Goal: Check status: Check status

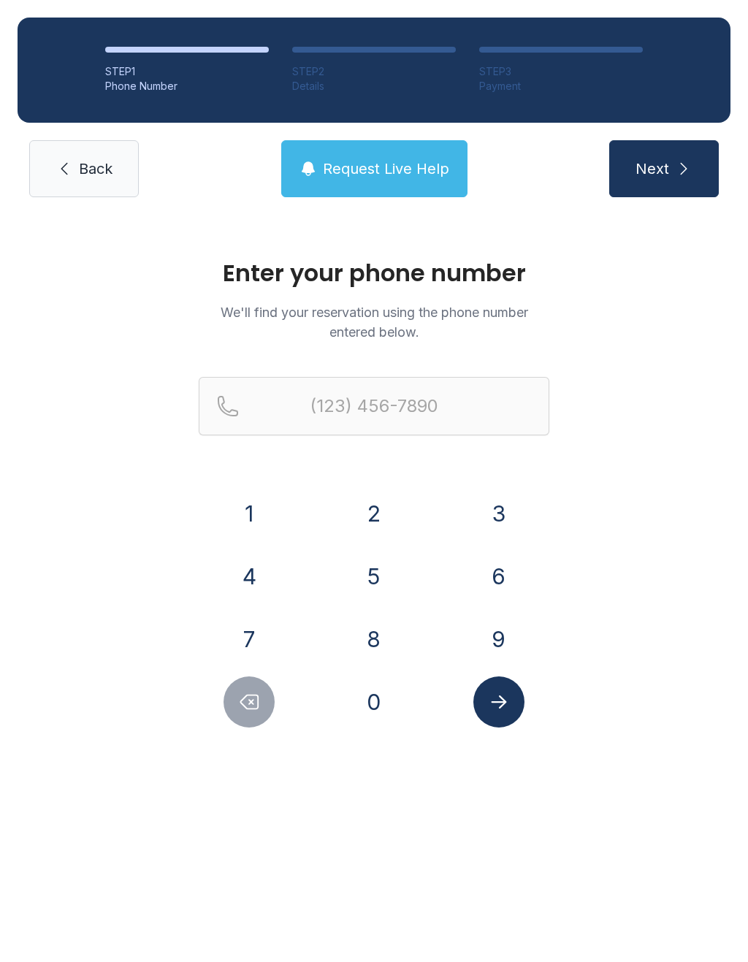
click at [512, 585] on button "6" at bounding box center [499, 576] width 51 height 51
click at [286, 502] on div "1" at bounding box center [250, 513] width 102 height 51
click at [349, 581] on button "5" at bounding box center [374, 576] width 51 height 51
click at [257, 708] on icon "Delete number" at bounding box center [250, 703] width 18 height 14
click at [252, 509] on button "1" at bounding box center [249, 513] width 51 height 51
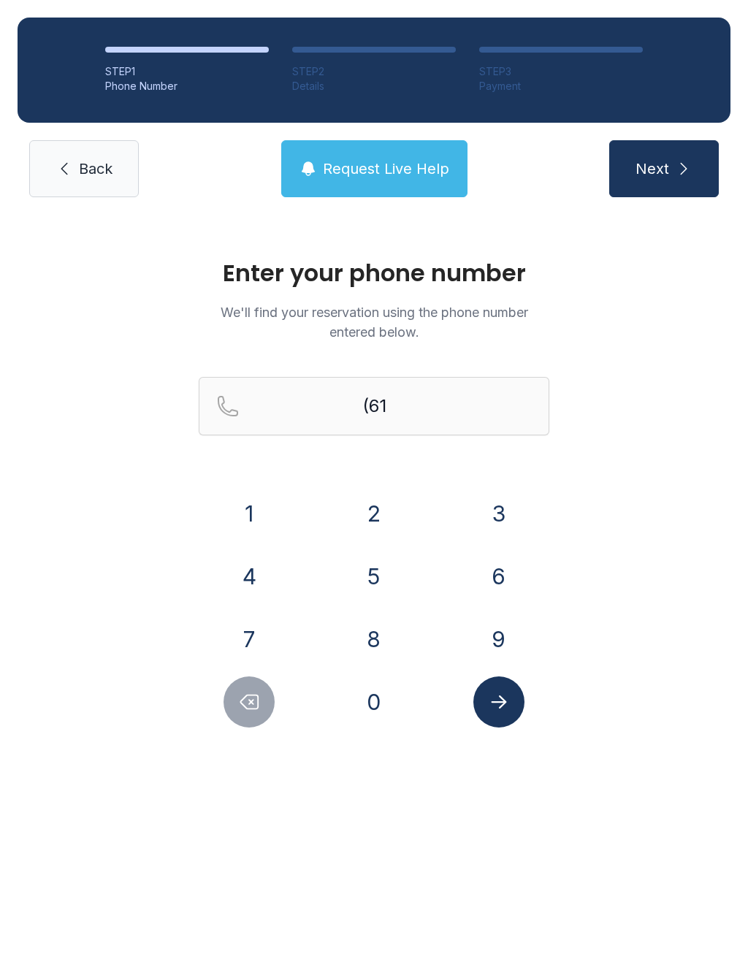
click at [386, 574] on button "5" at bounding box center [374, 576] width 51 height 51
click at [493, 578] on button "6" at bounding box center [499, 576] width 51 height 51
click at [491, 516] on button "3" at bounding box center [499, 513] width 51 height 51
click at [397, 639] on button "8" at bounding box center [374, 639] width 51 height 51
click at [508, 582] on button "6" at bounding box center [499, 576] width 51 height 51
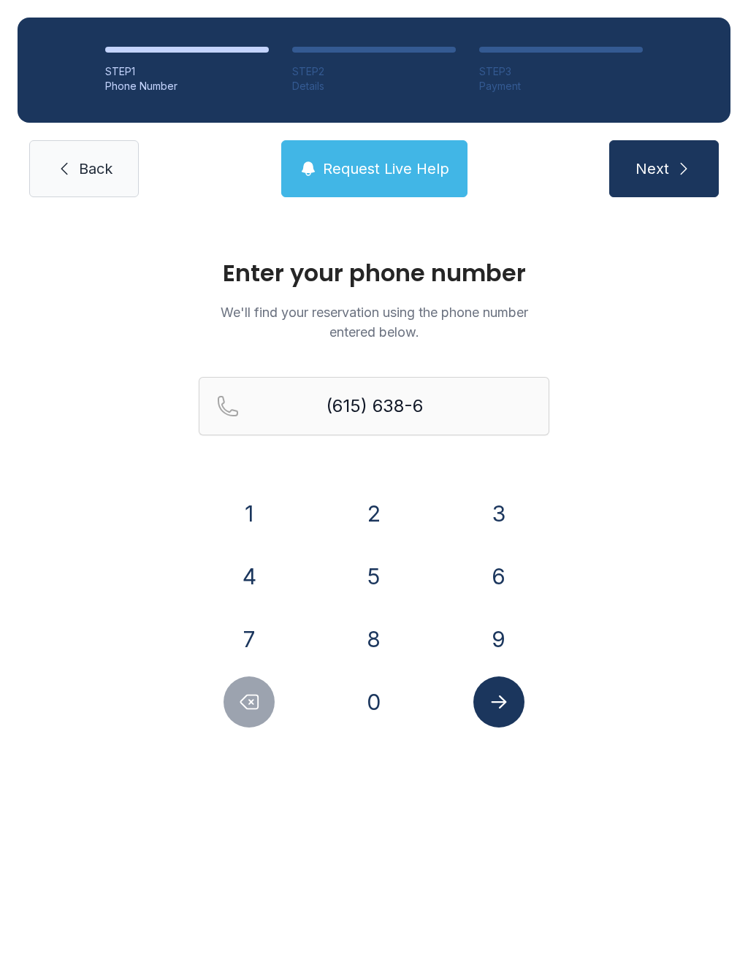
click at [260, 573] on button "4" at bounding box center [249, 576] width 51 height 51
click at [369, 572] on button "5" at bounding box center [374, 576] width 51 height 51
click at [512, 628] on button "9" at bounding box center [499, 639] width 51 height 51
type input "[PHONE_NUMBER]"
click at [509, 708] on icon "Submit lookup form" at bounding box center [499, 702] width 22 height 22
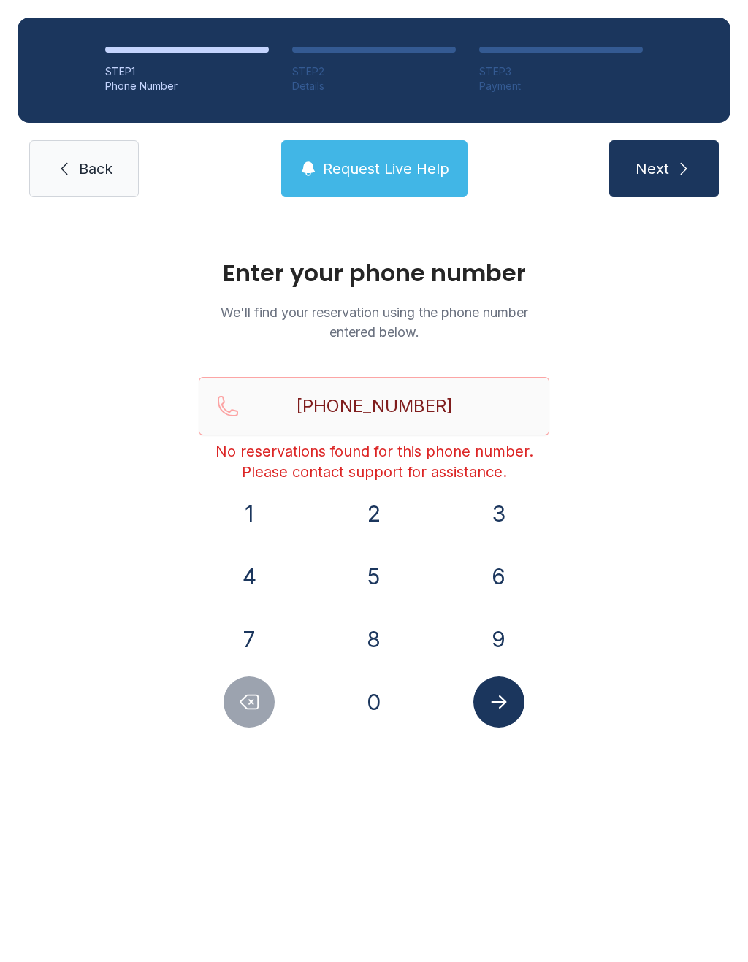
click at [107, 197] on link "Back" at bounding box center [84, 168] width 110 height 57
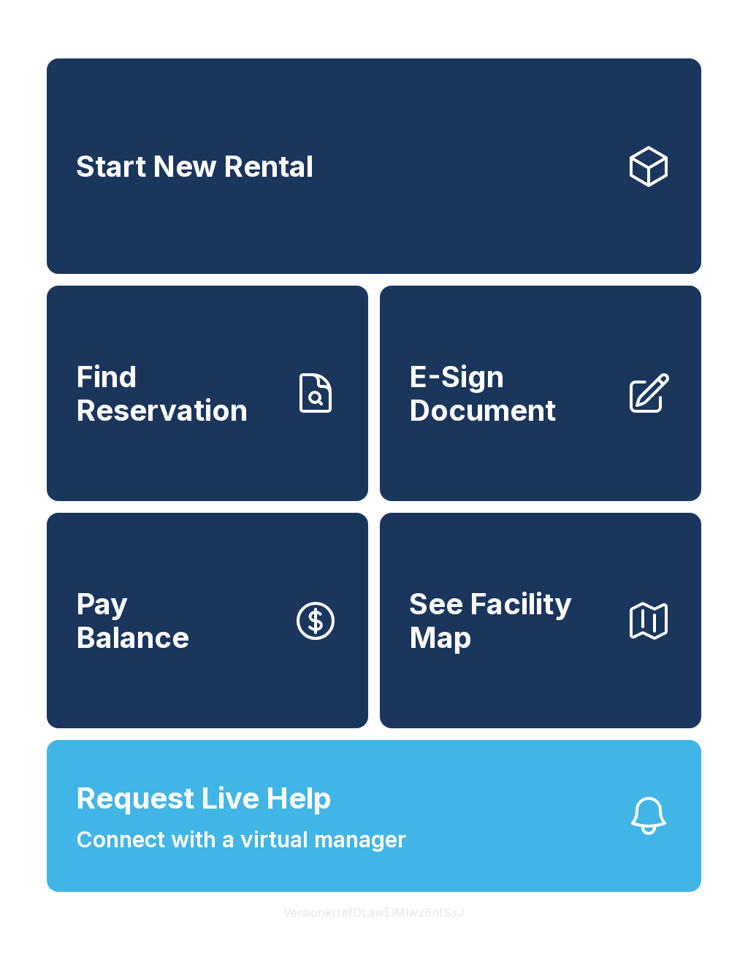
click at [213, 427] on span "Find Reservation" at bounding box center [178, 393] width 205 height 66
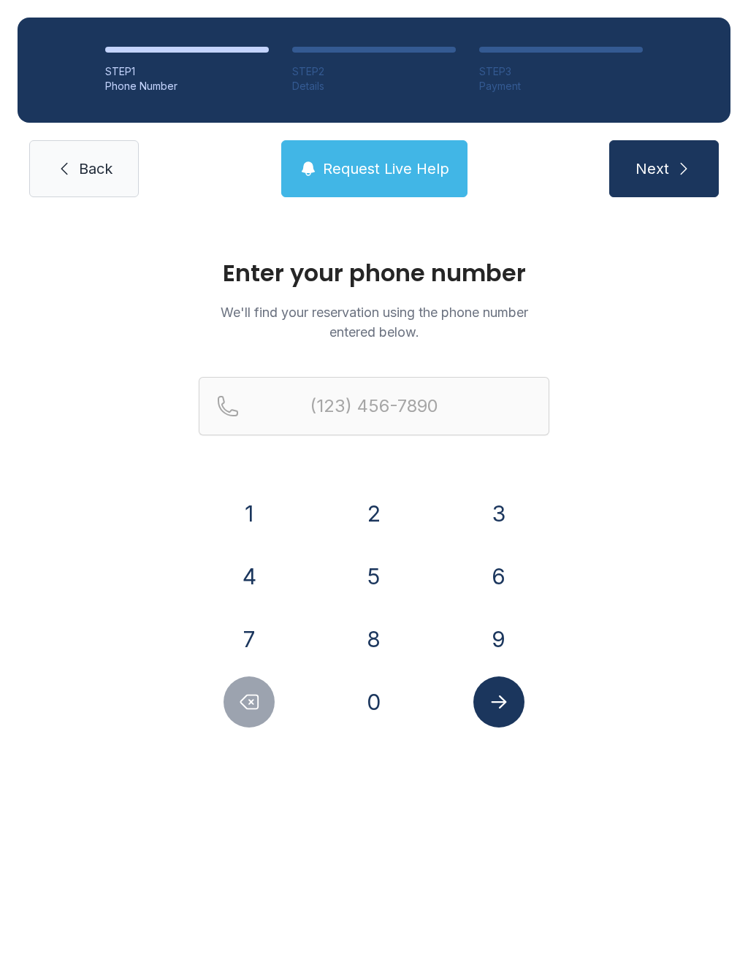
click at [517, 583] on button "6" at bounding box center [499, 576] width 51 height 51
click at [269, 526] on button "1" at bounding box center [249, 513] width 51 height 51
click at [374, 582] on button "5" at bounding box center [374, 576] width 51 height 51
click at [505, 573] on button "6" at bounding box center [499, 576] width 51 height 51
click at [498, 514] on button "3" at bounding box center [499, 513] width 51 height 51
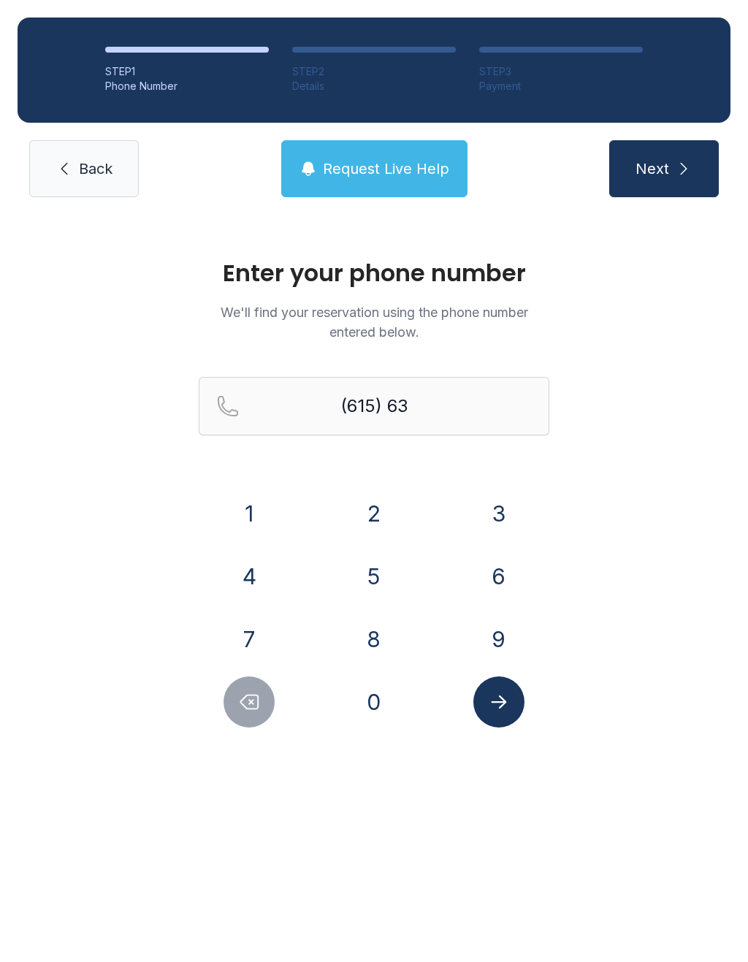
click at [406, 615] on div "8" at bounding box center [375, 639] width 102 height 51
click at [511, 585] on button "6" at bounding box center [499, 576] width 51 height 51
click at [267, 707] on button "Delete number" at bounding box center [249, 702] width 51 height 51
click at [393, 634] on button "8" at bounding box center [374, 639] width 51 height 51
click at [524, 604] on div "1 2 3 4 5 6 7 8 9 0" at bounding box center [374, 608] width 351 height 240
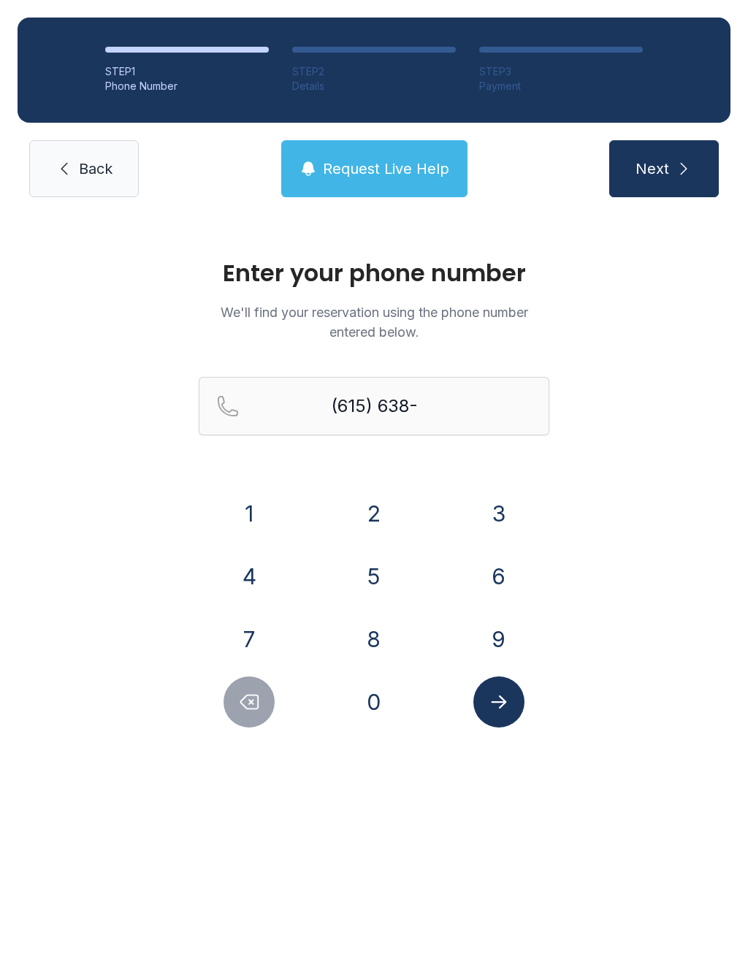
click at [509, 572] on button "6" at bounding box center [499, 576] width 51 height 51
click at [243, 565] on button "4" at bounding box center [249, 576] width 51 height 51
click at [372, 577] on button "5" at bounding box center [374, 576] width 51 height 51
click at [495, 634] on button "9" at bounding box center [499, 639] width 51 height 51
type input "[PHONE_NUMBER]"
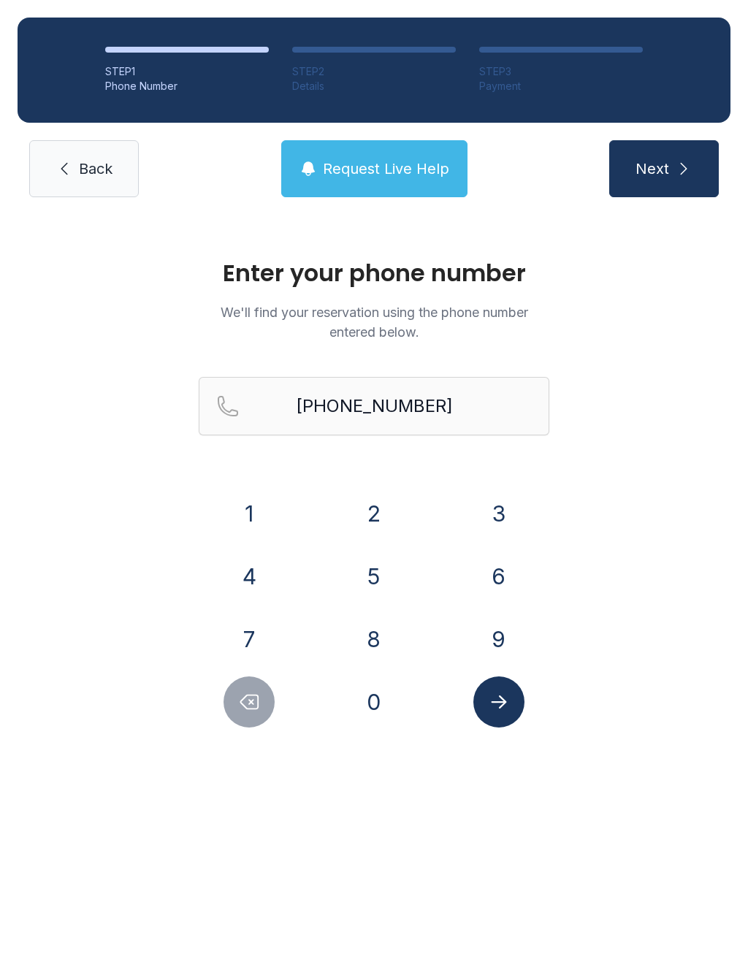
click at [536, 698] on div at bounding box center [499, 702] width 102 height 51
click at [506, 709] on icon "Submit lookup form" at bounding box center [499, 702] width 22 height 22
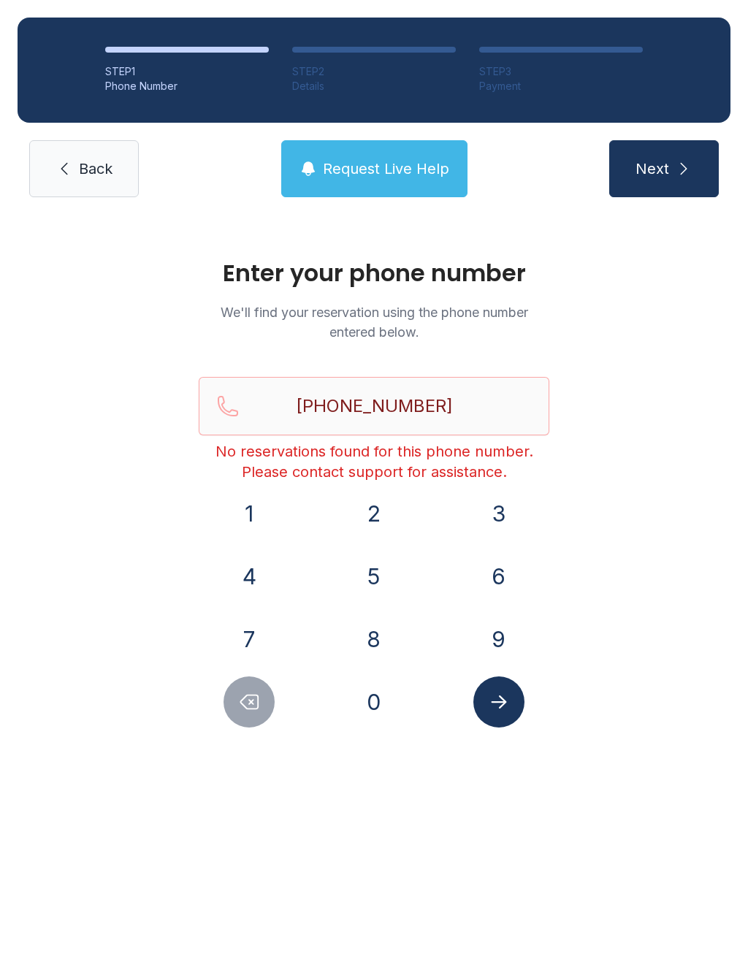
click at [56, 166] on icon at bounding box center [65, 169] width 18 height 18
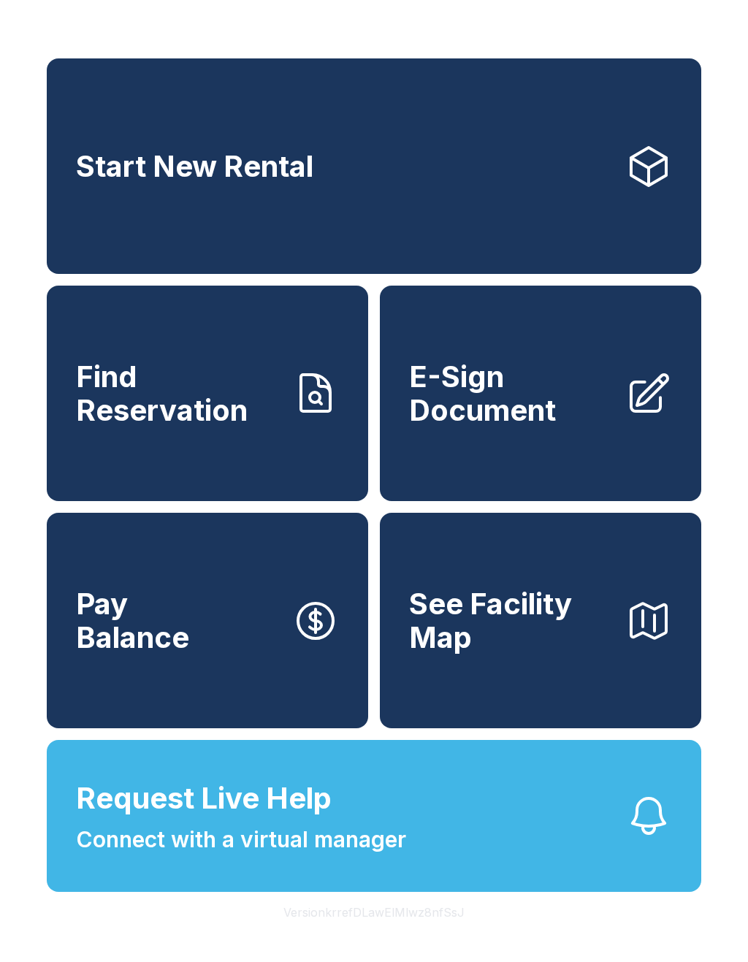
click at [536, 701] on button "See Facility Map" at bounding box center [541, 621] width 322 height 216
